Goal: Go to known website: Go to known website

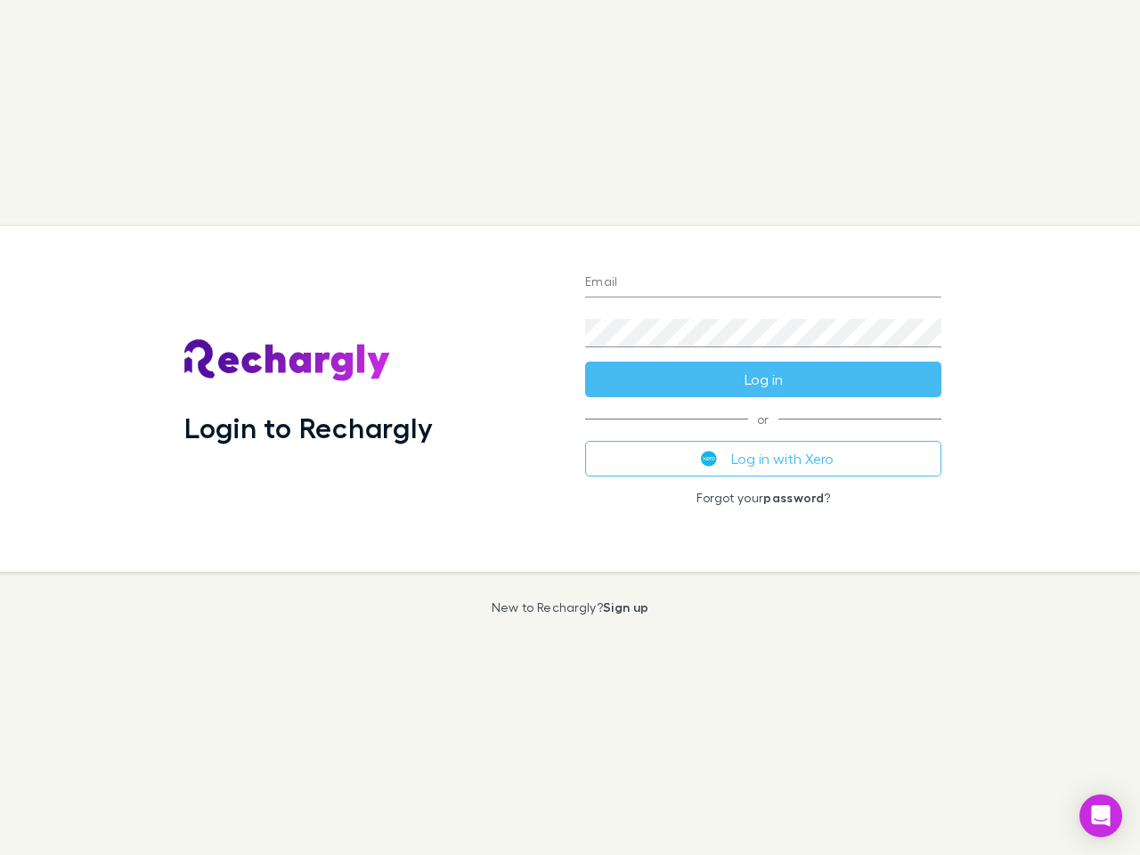
click at [570, 427] on div "Login to Rechargly" at bounding box center [370, 398] width 401 height 345
click at [763, 283] on input "Email" at bounding box center [763, 283] width 356 height 28
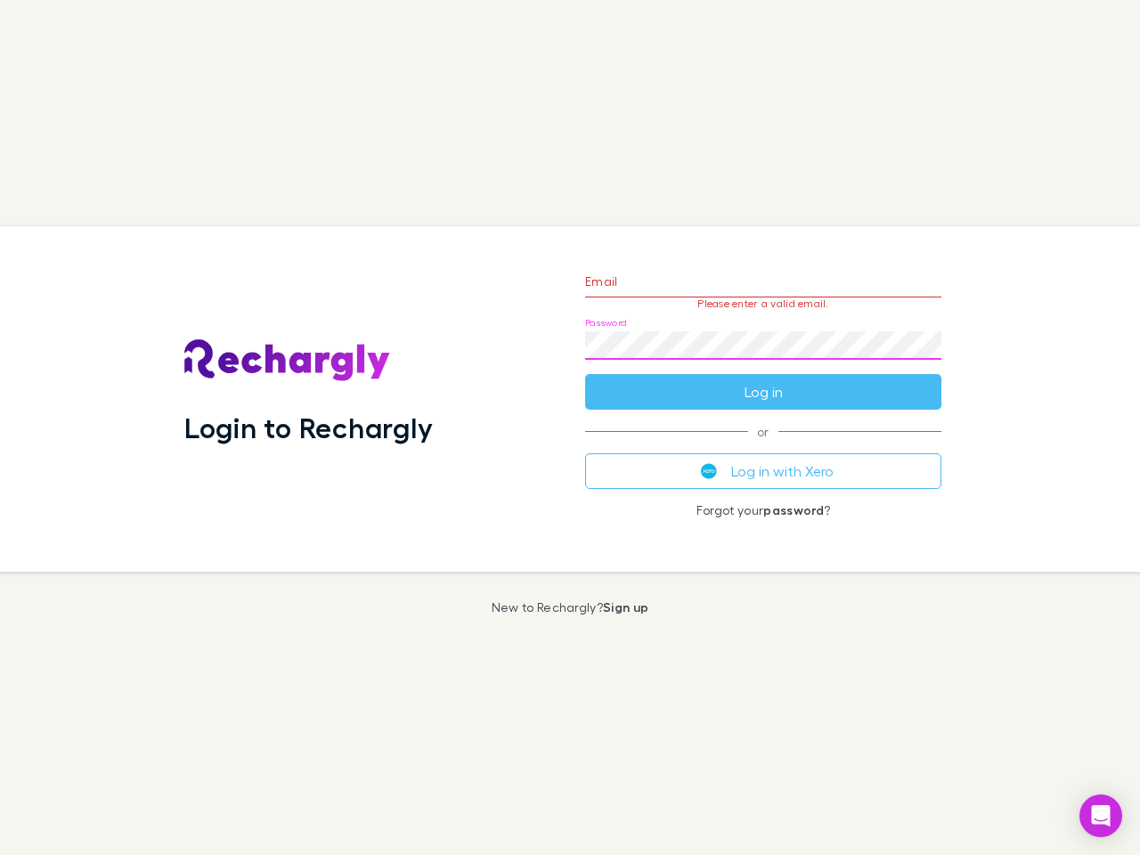
click at [763, 379] on form "Email Please enter a valid email. Password Log in" at bounding box center [763, 332] width 356 height 155
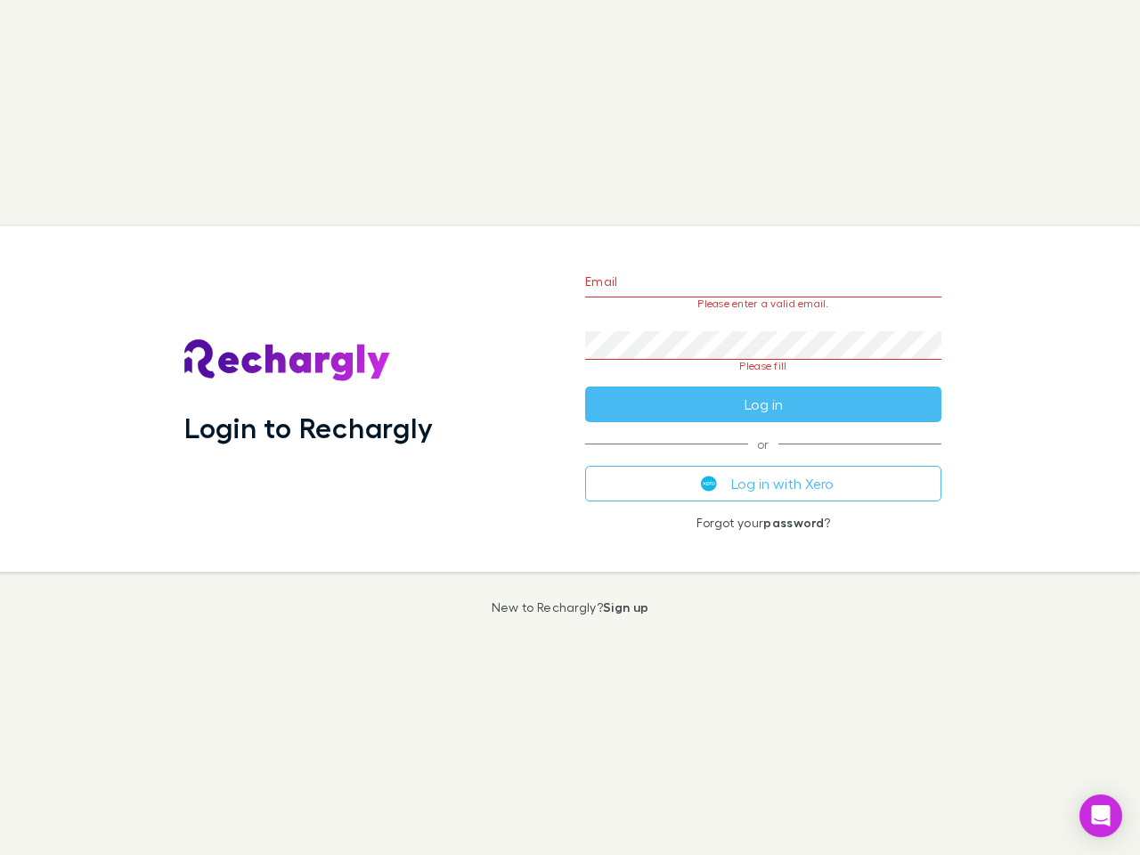
click at [763, 459] on div "Email Please enter a valid email. Password Please fill Log in or Log in with Xe…" at bounding box center [763, 398] width 385 height 345
click at [1101, 816] on icon "Open Intercom Messenger" at bounding box center [1101, 815] width 19 height 21
